Goal: Task Accomplishment & Management: Manage account settings

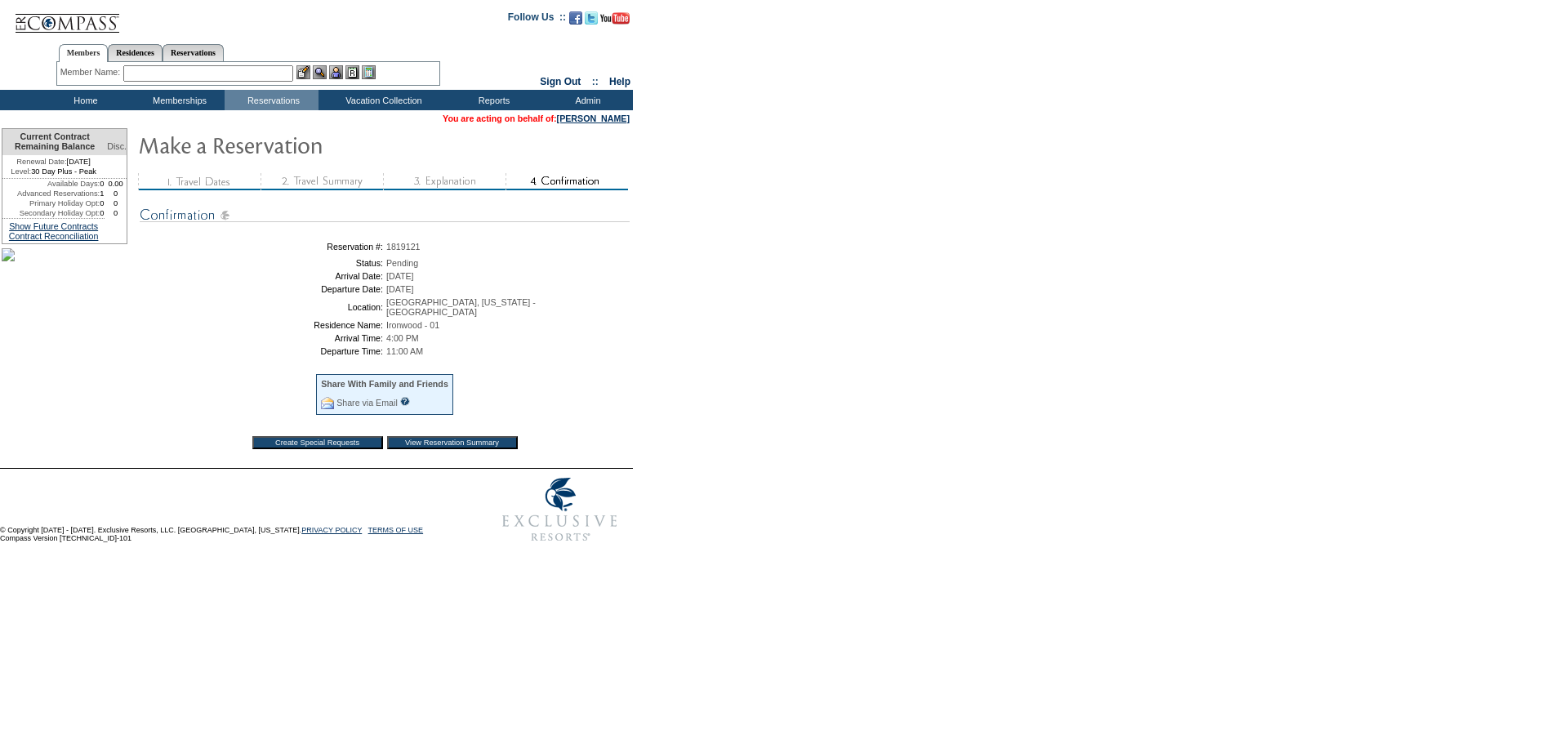
click at [443, 445] on input "View Reservation Summary" at bounding box center [453, 443] width 131 height 13
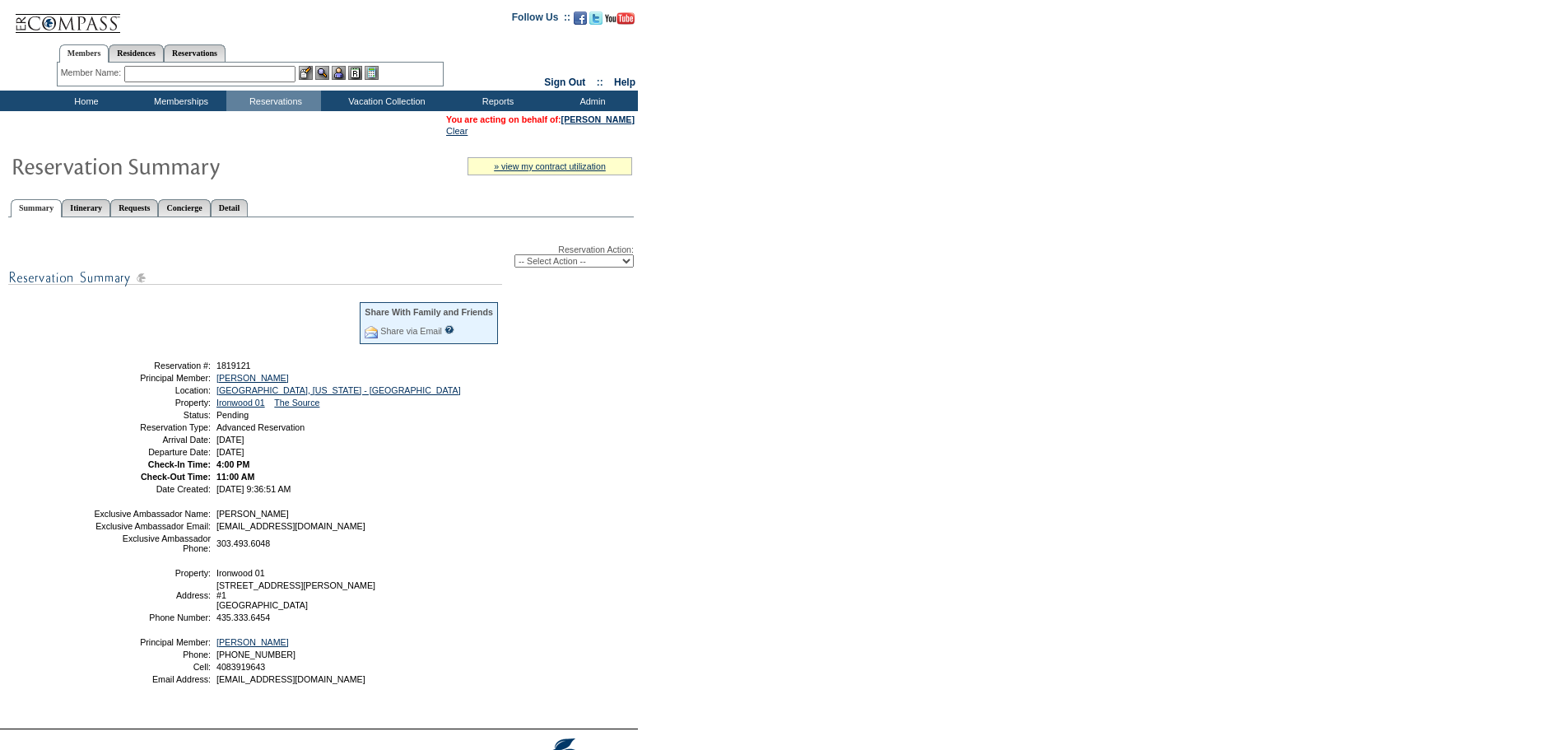
click at [544, 261] on select "-- Select Action -- Modify Reservation Dates Modify Reservation Cost Modify Occ…" at bounding box center [574, 261] width 119 height 13
select select "ConfirmRes"
click at [515, 258] on select "-- Select Action -- Modify Reservation Dates Modify Reservation Cost Modify Occ…" at bounding box center [574, 261] width 119 height 13
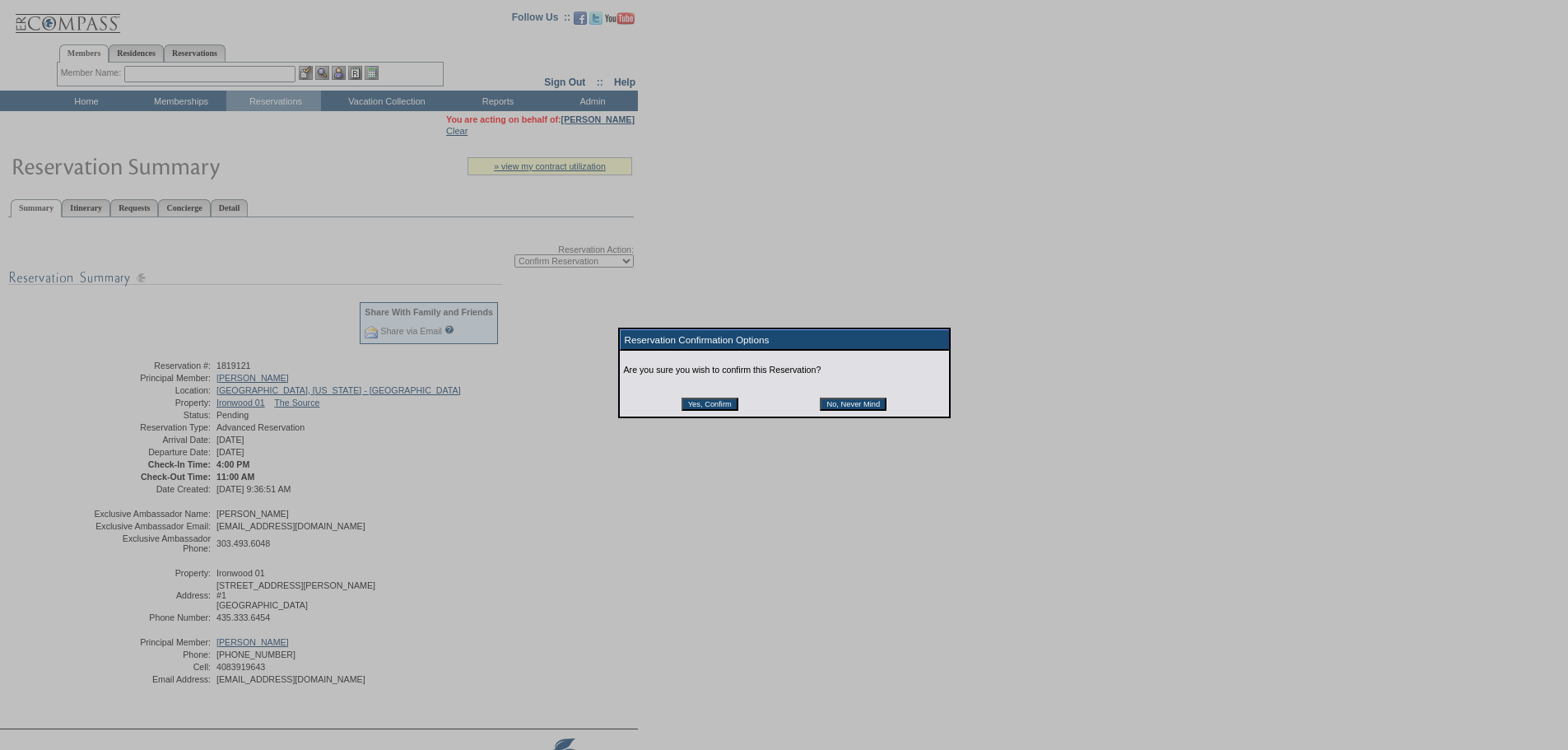
click at [735, 409] on input "Yes, Confirm" at bounding box center [710, 404] width 57 height 13
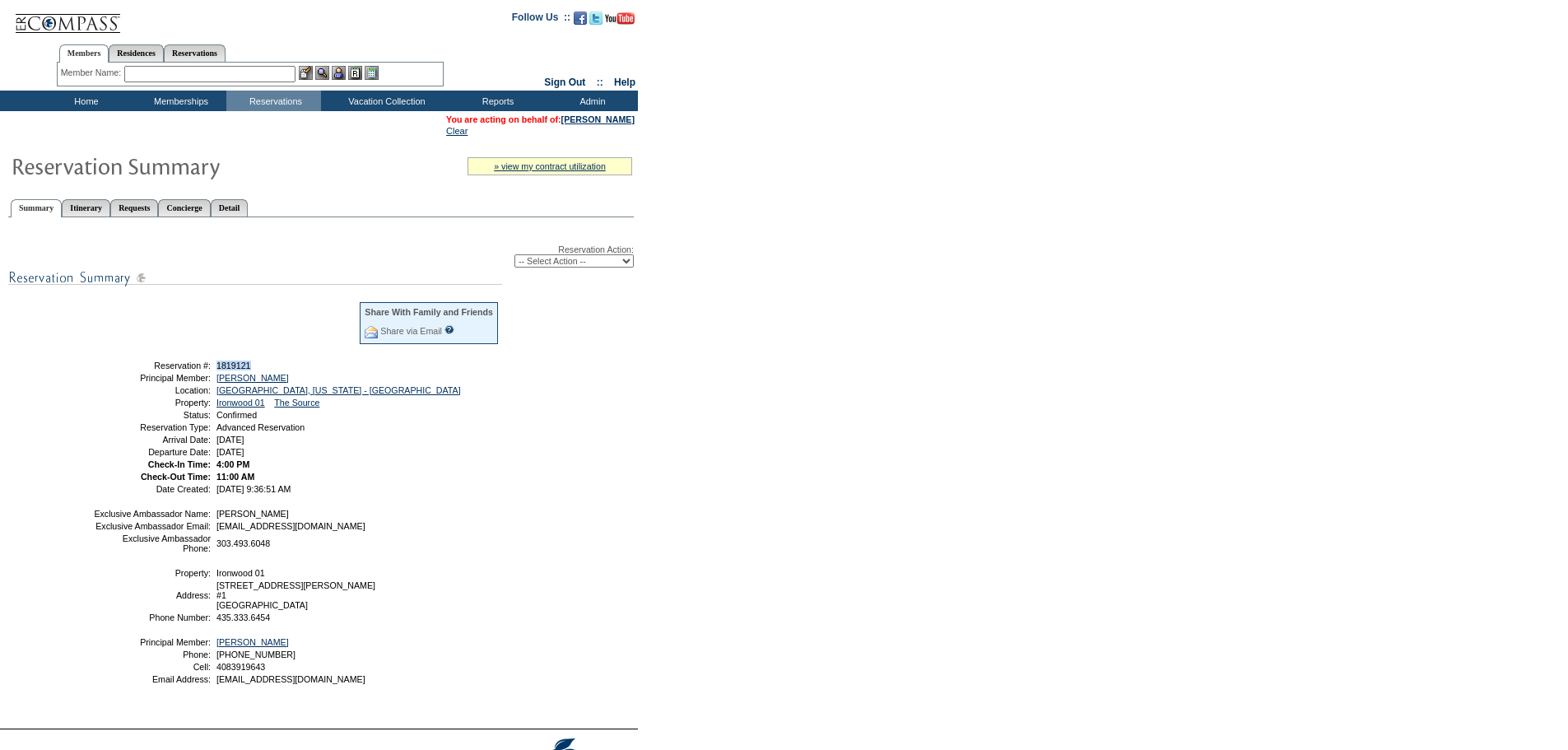
drag, startPoint x: 260, startPoint y: 368, endPoint x: 216, endPoint y: 371, distance: 44.1
click at [216, 371] on td "1819121" at bounding box center [356, 365] width 286 height 10
copy span "1819121"
click at [206, 51] on link "Reservations" at bounding box center [195, 52] width 61 height 17
click at [157, 74] on input "text" at bounding box center [156, 74] width 72 height 17
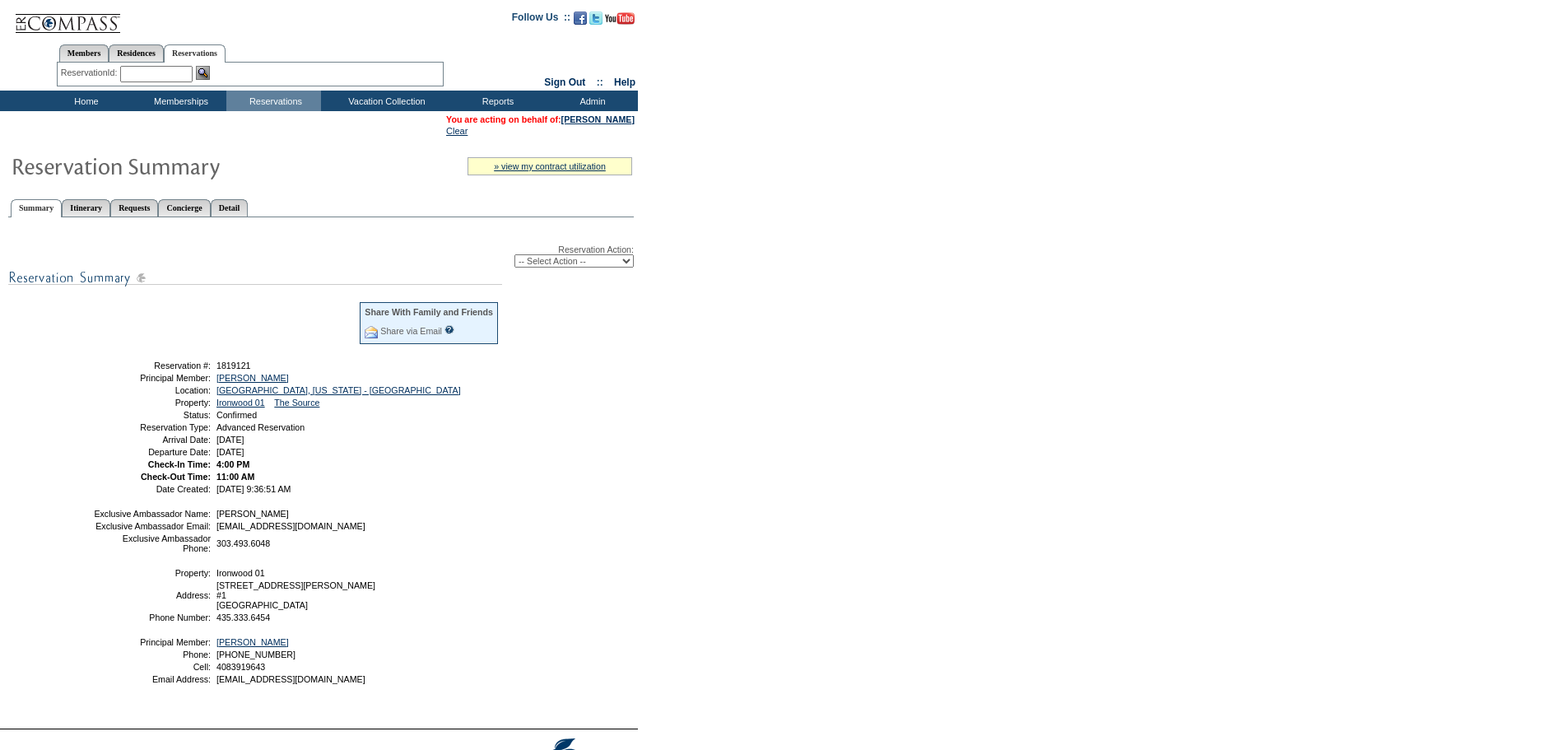
paste input "1796230"
type input "1796230"
click at [210, 69] on img at bounding box center [202, 73] width 14 height 14
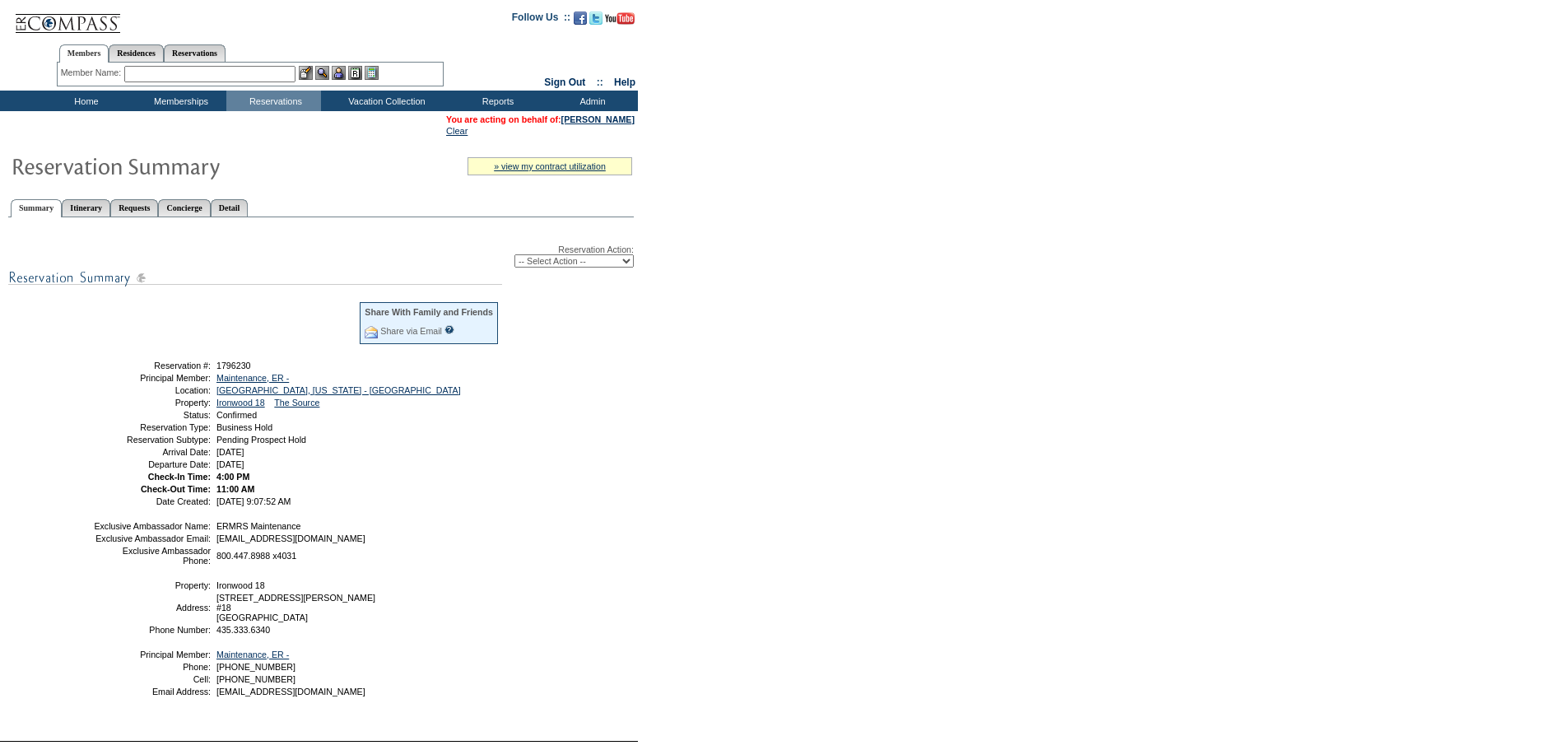
click at [534, 262] on select "-- Select Action -- Modify Reservation Dates Modify Reservation Cost Modify Occ…" at bounding box center [574, 261] width 119 height 13
select select "CancelRes"
click at [515, 258] on select "-- Select Action -- Modify Reservation Dates Modify Reservation Cost Modify Occ…" at bounding box center [574, 261] width 119 height 13
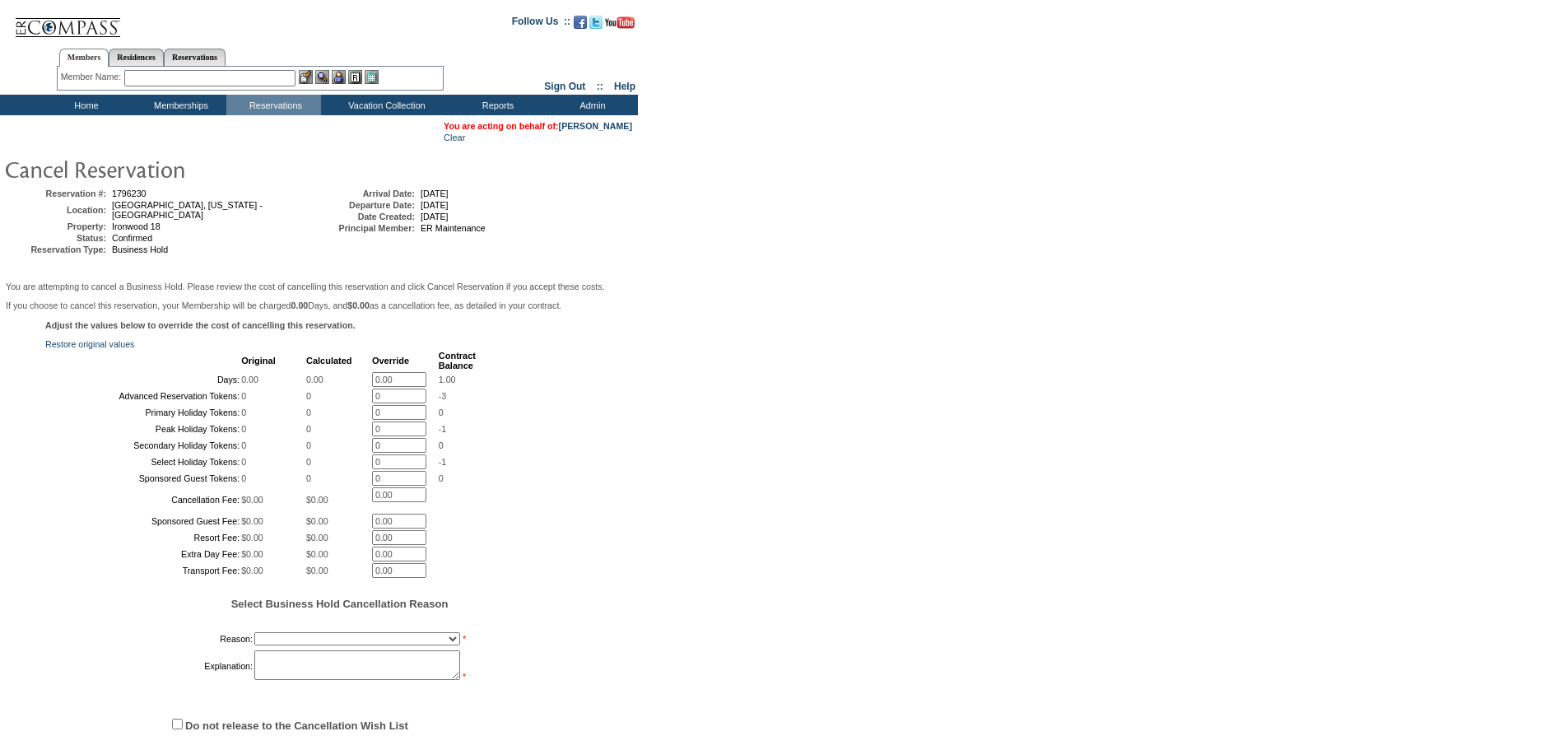
scroll to position [340, 0]
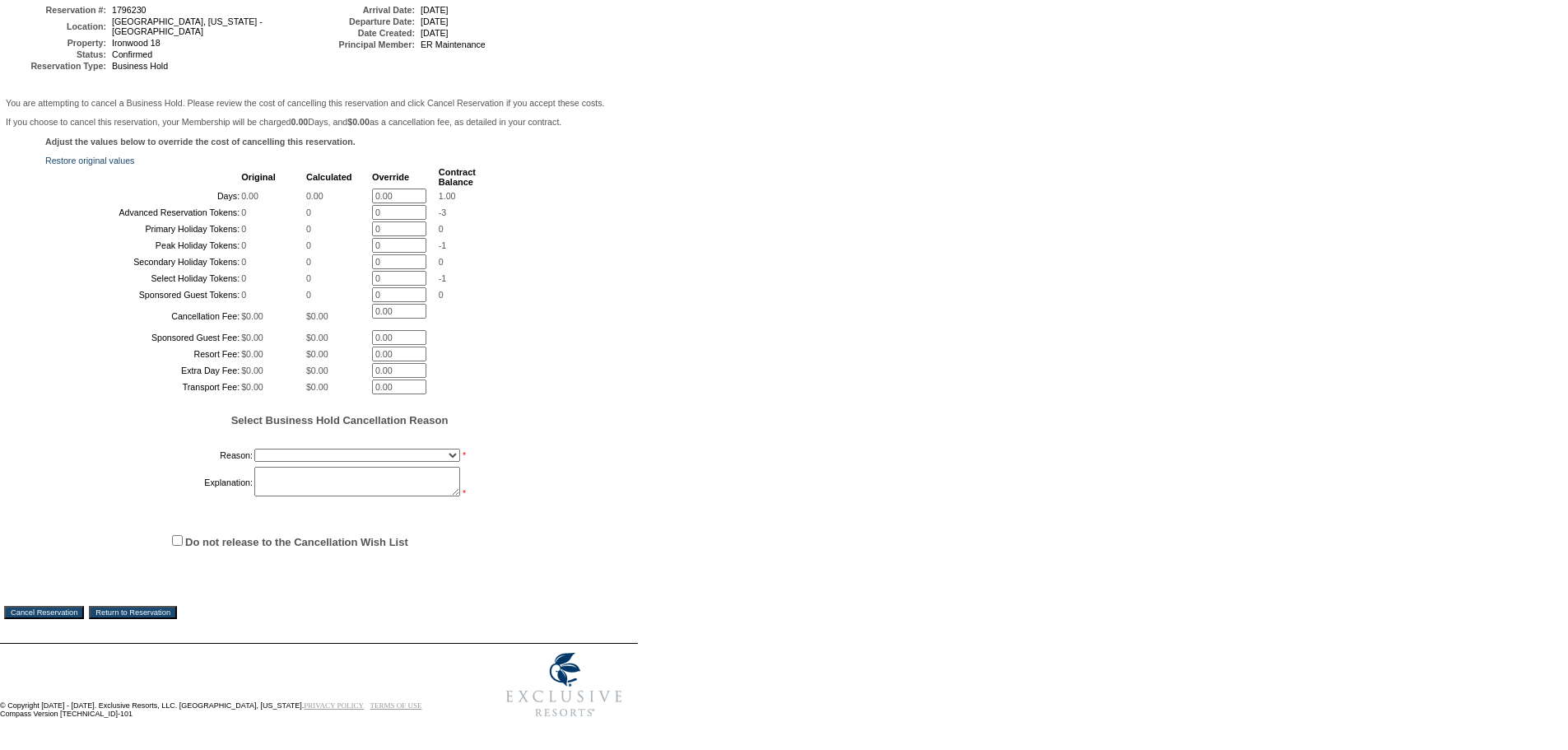
click at [327, 451] on select "Onboarding Pacification Prospect Closed Released to Members" at bounding box center [357, 455] width 206 height 13
select select "1055"
click at [254, 449] on select "Onboarding Pacification Prospect Closed Released to Members" at bounding box center [357, 455] width 206 height 13
click at [317, 475] on textarea at bounding box center [357, 482] width 206 height 29
type textarea "prestine"
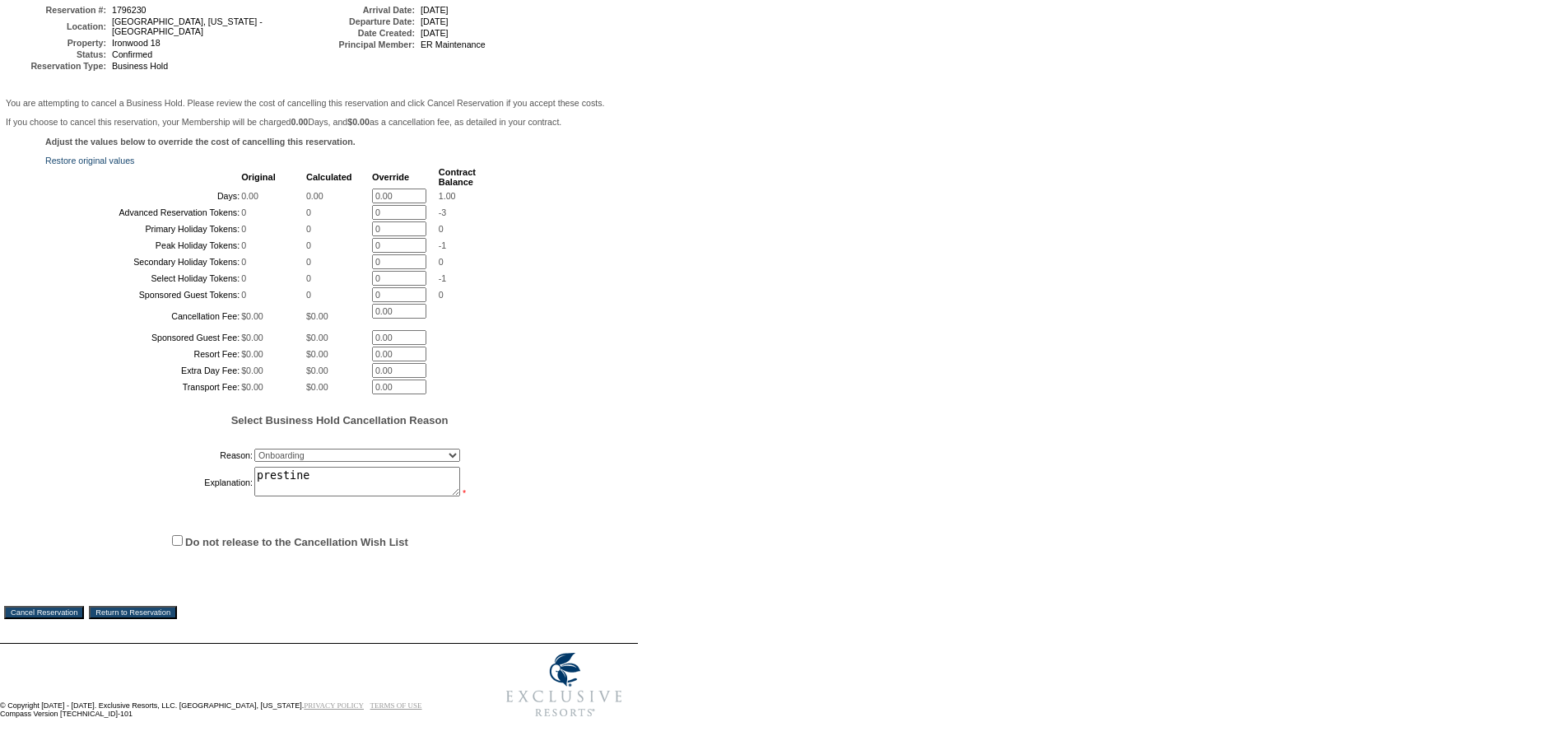
click at [179, 535] on input "Do not release to the Cancellation Wish List" at bounding box center [177, 541] width 11 height 11
checkbox input "true"
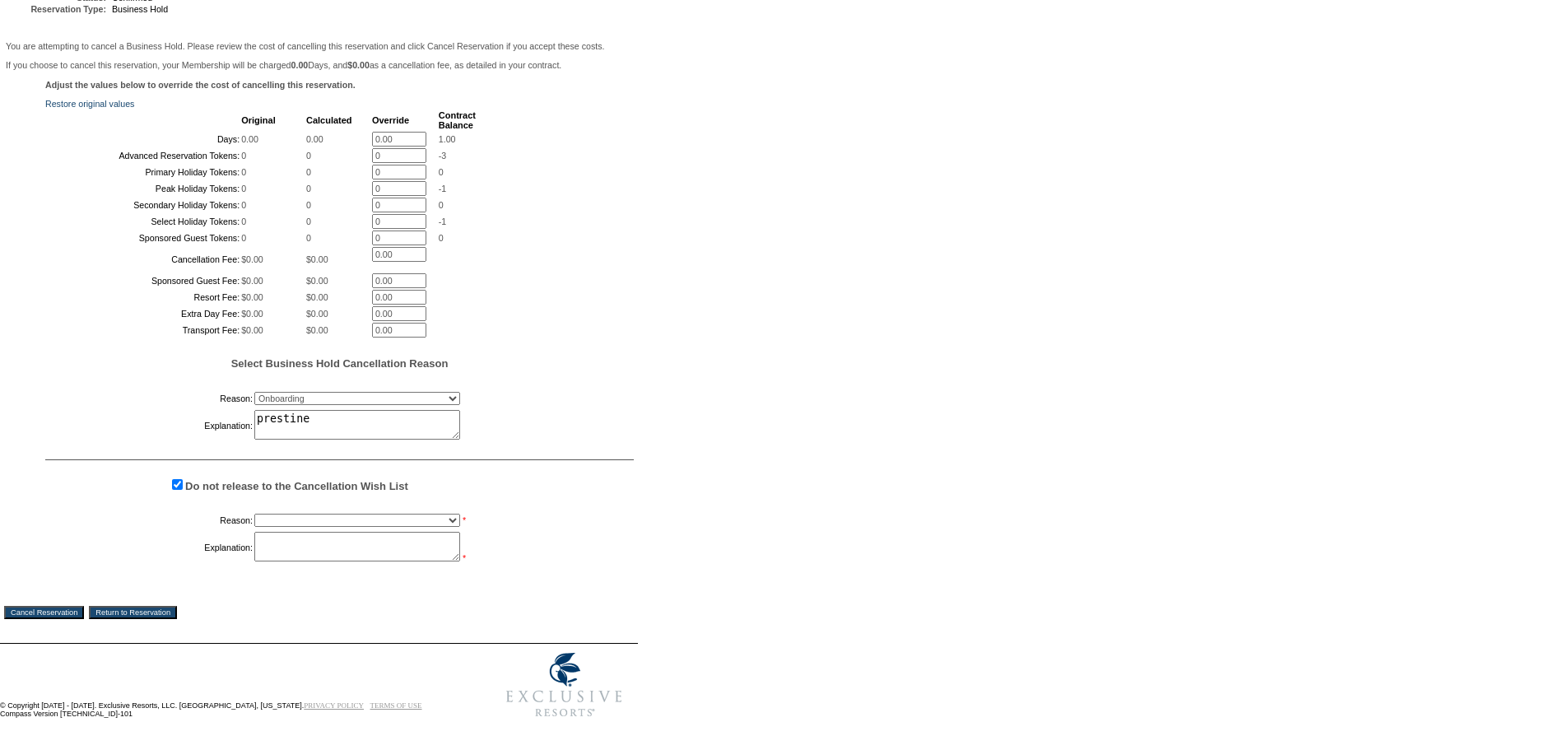
click at [272, 527] on select "Creating Continuous Stay Days Booked After Cancellation Experiential / Hotel / …" at bounding box center [357, 521] width 206 height 13
select select "1033"
click at [254, 527] on select "Creating Continuous Stay Days Booked After Cancellation Experiential / Hotel / …" at bounding box center [357, 521] width 206 height 13
drag, startPoint x: 279, startPoint y: 600, endPoint x: 236, endPoint y: 632, distance: 53.6
click at [279, 562] on textarea at bounding box center [357, 546] width 206 height 29
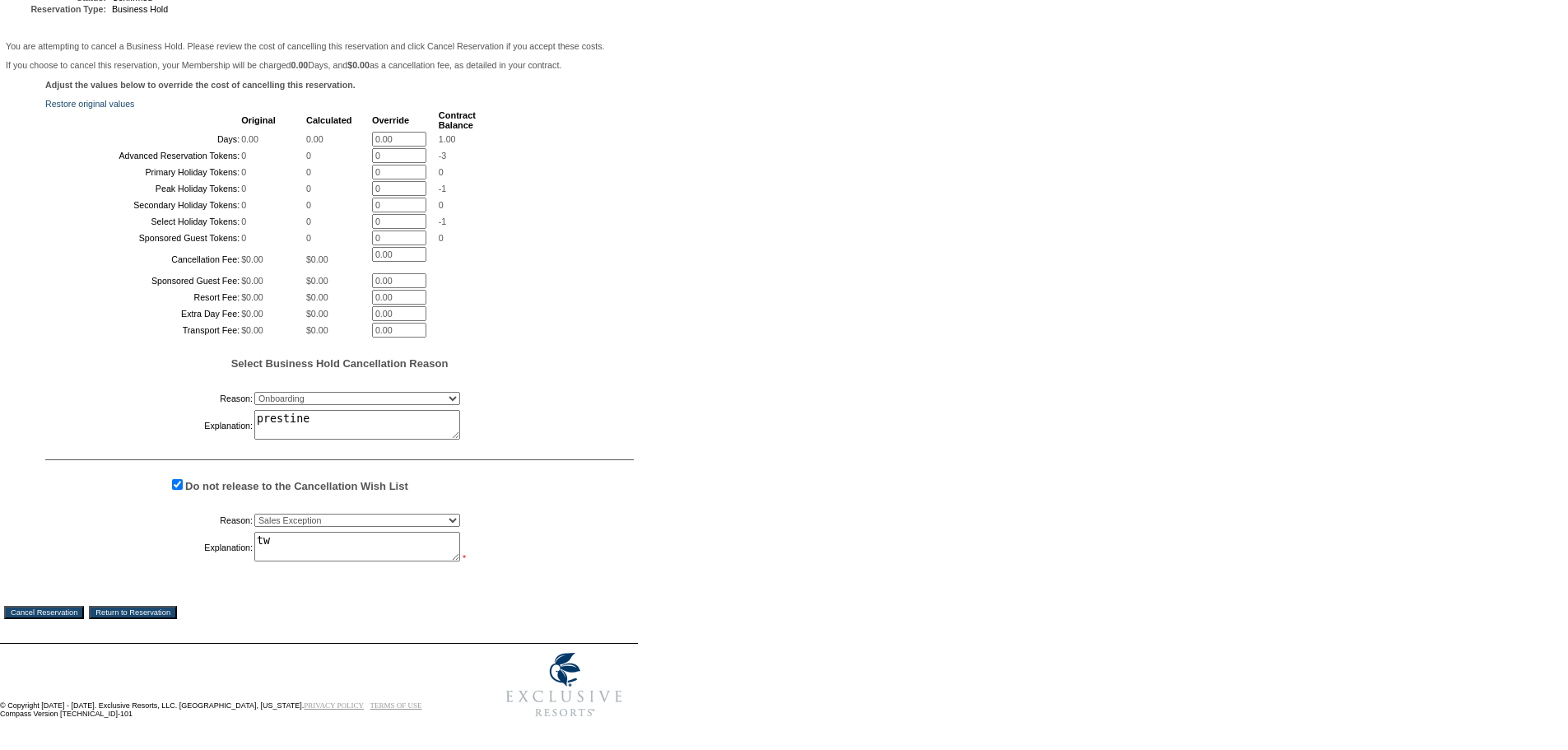
type textarea "tw"
click at [42, 620] on input "Cancel Reservation" at bounding box center [43, 612] width 80 height 13
